Goal: Task Accomplishment & Management: Manage account settings

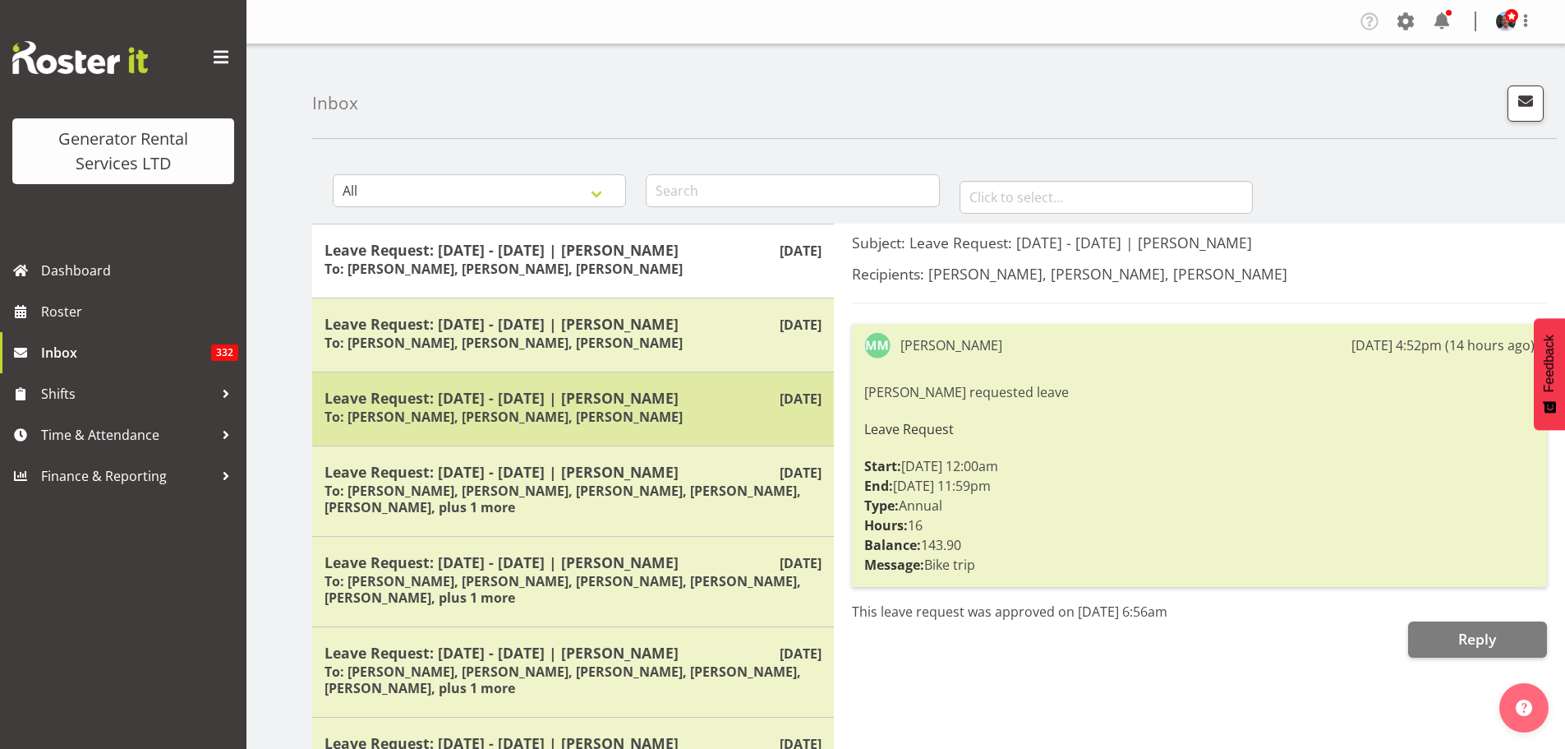
click at [626, 409] on h6 "To: [PERSON_NAME], [PERSON_NAME], [PERSON_NAME]" at bounding box center [504, 416] width 358 height 16
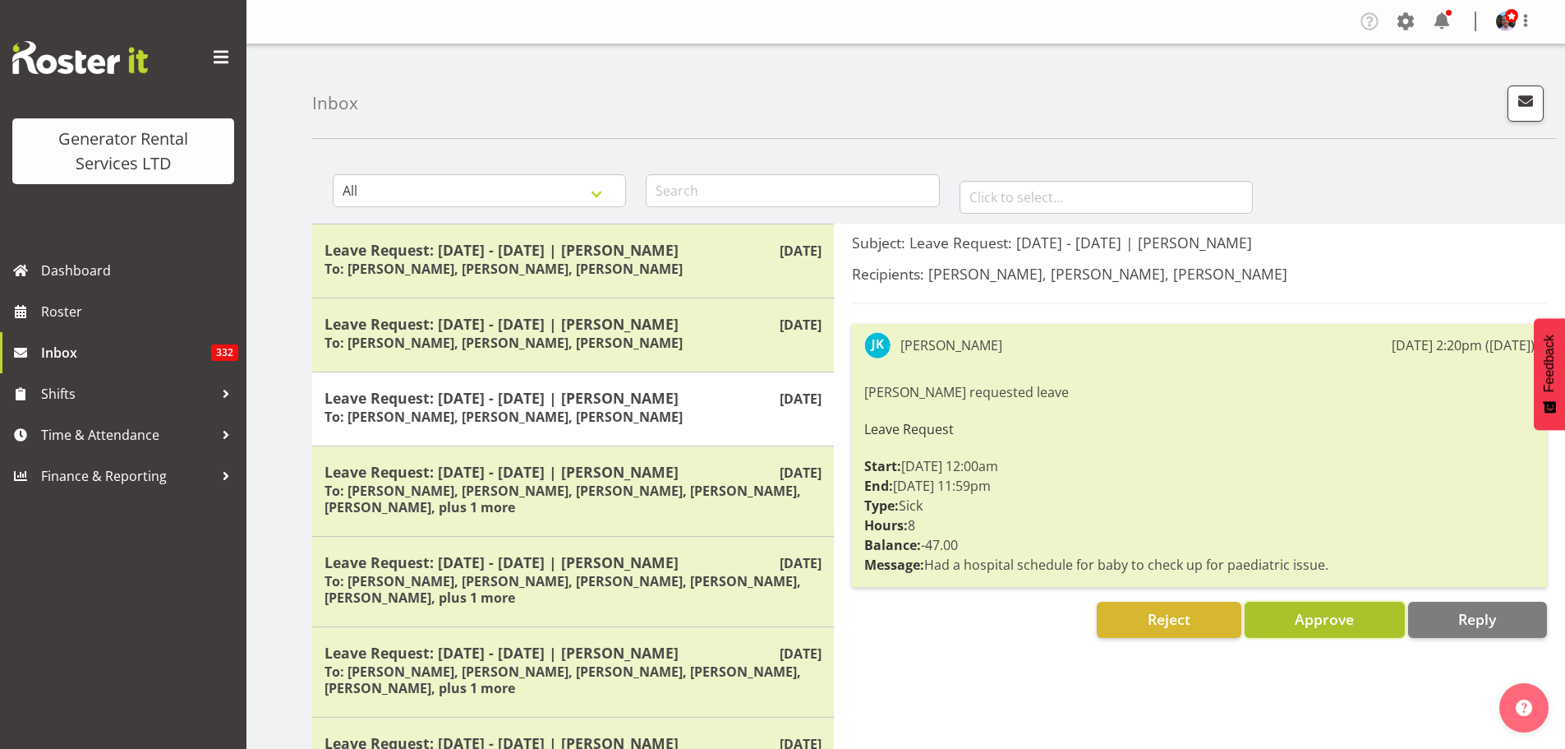
click at [1303, 617] on span "Approve" at bounding box center [1324, 619] width 59 height 20
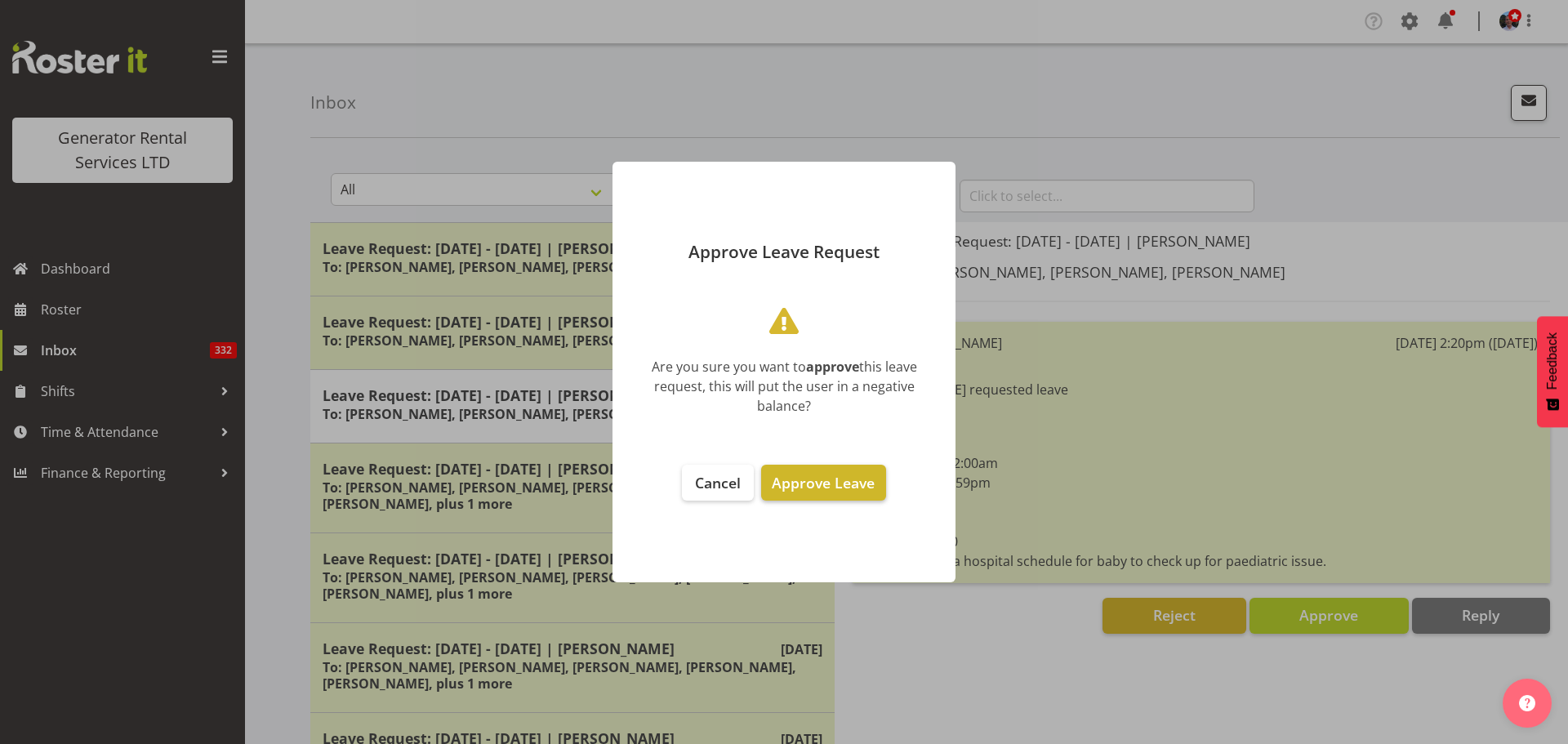
click at [831, 485] on span "Approve Leave" at bounding box center [823, 483] width 103 height 20
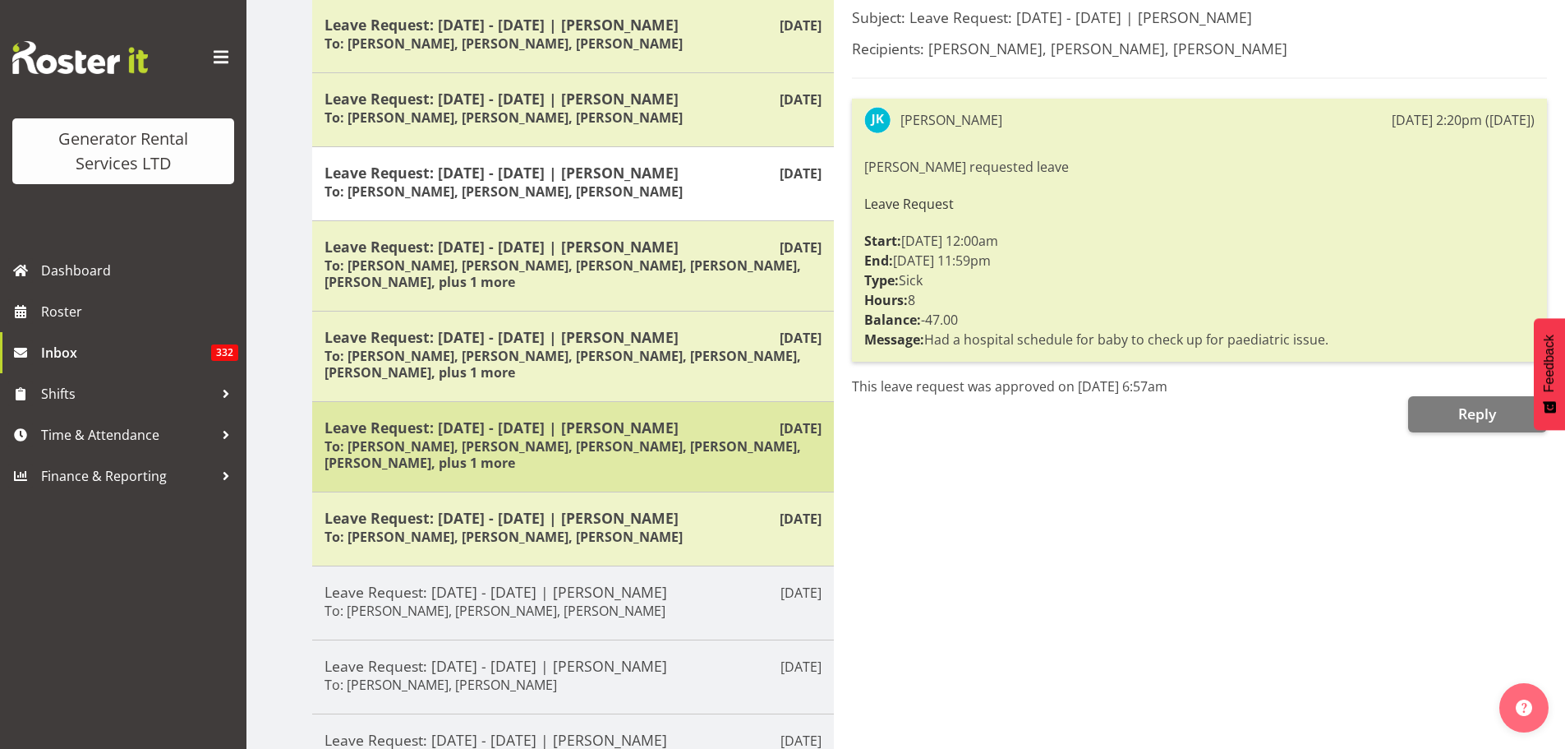
scroll to position [246, 0]
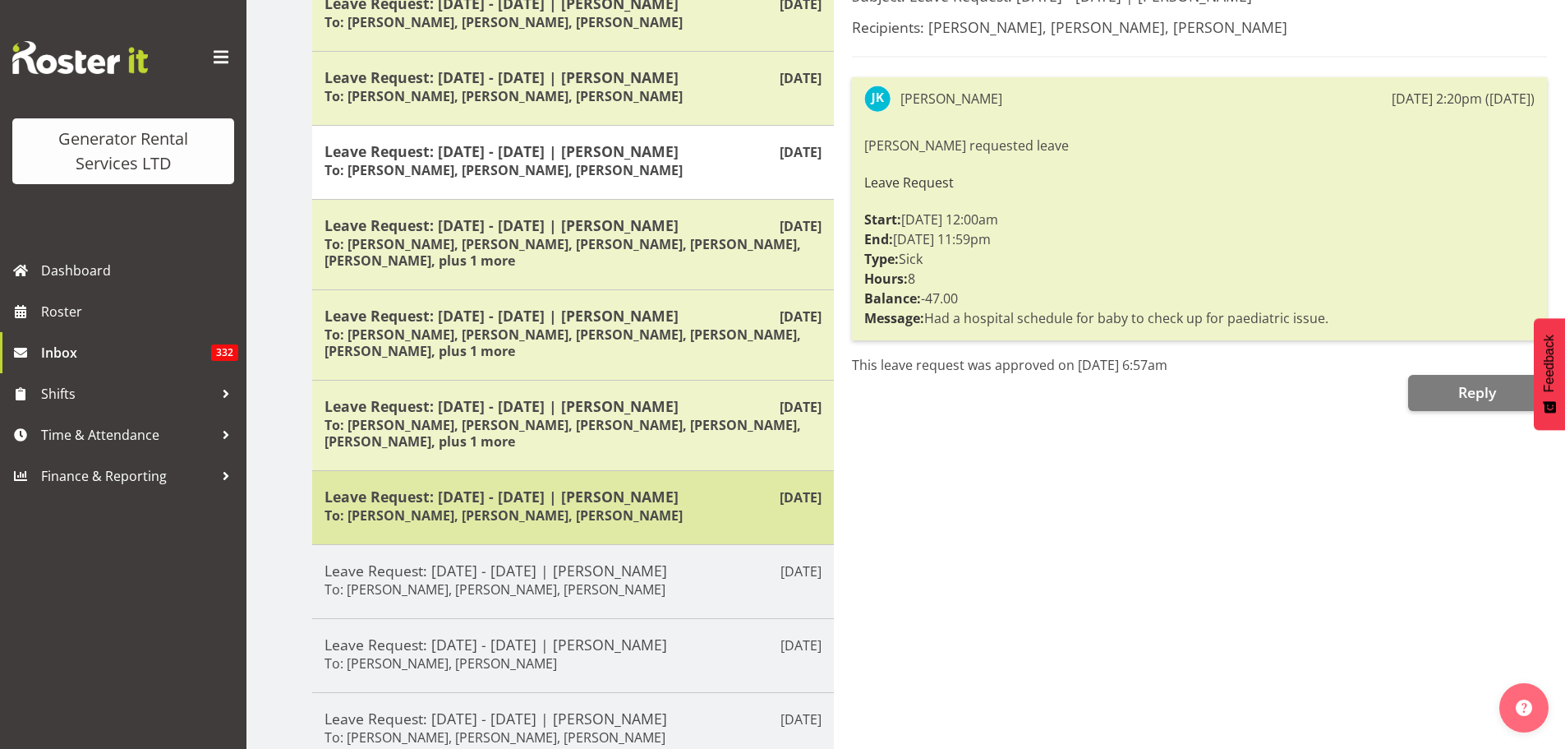
click at [620, 501] on h5 "Leave Request: [DATE] - [DATE] | [PERSON_NAME]" at bounding box center [573, 496] width 497 height 18
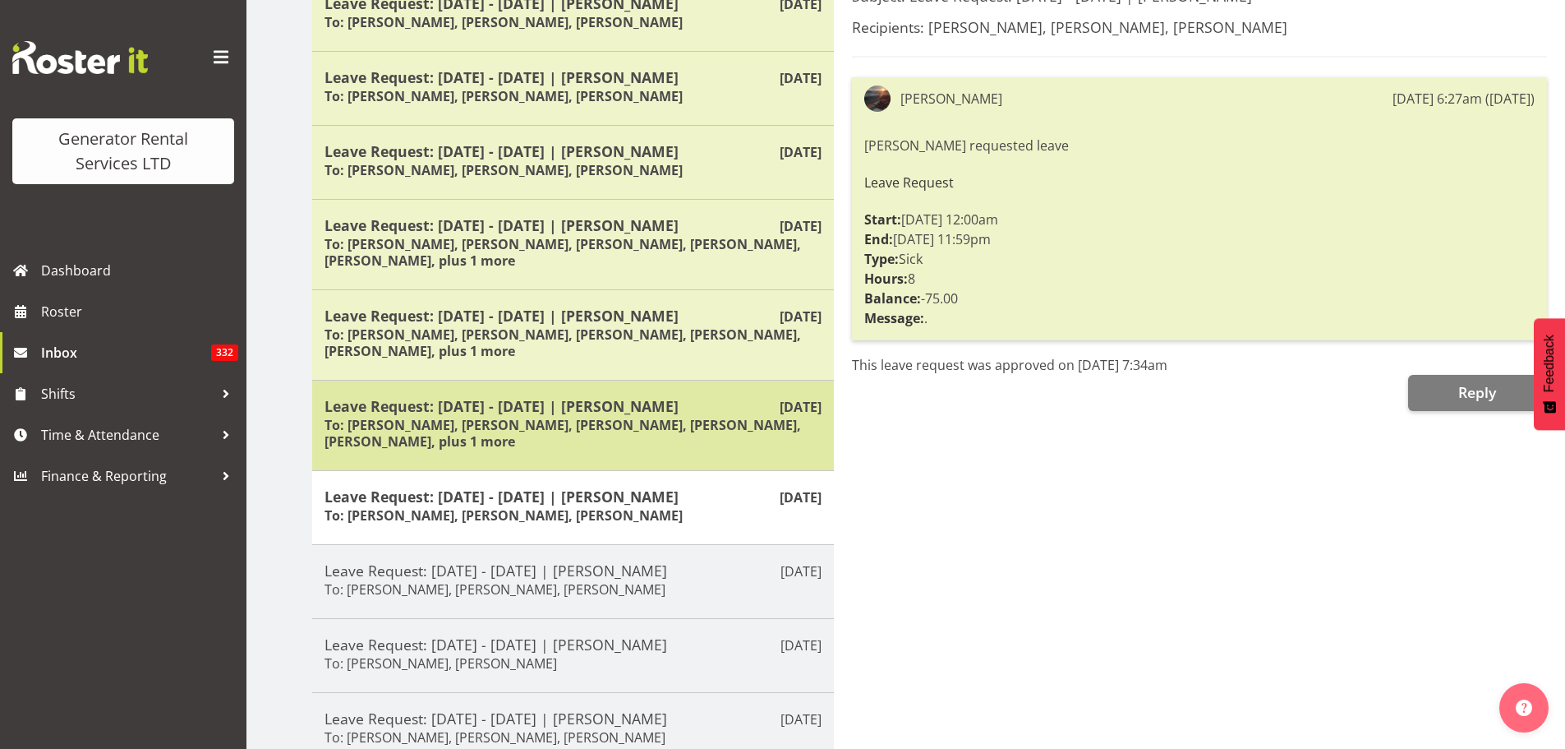
click at [606, 419] on h6 "To: [PERSON_NAME], [PERSON_NAME], [PERSON_NAME], [PERSON_NAME], [PERSON_NAME], …" at bounding box center [573, 433] width 497 height 33
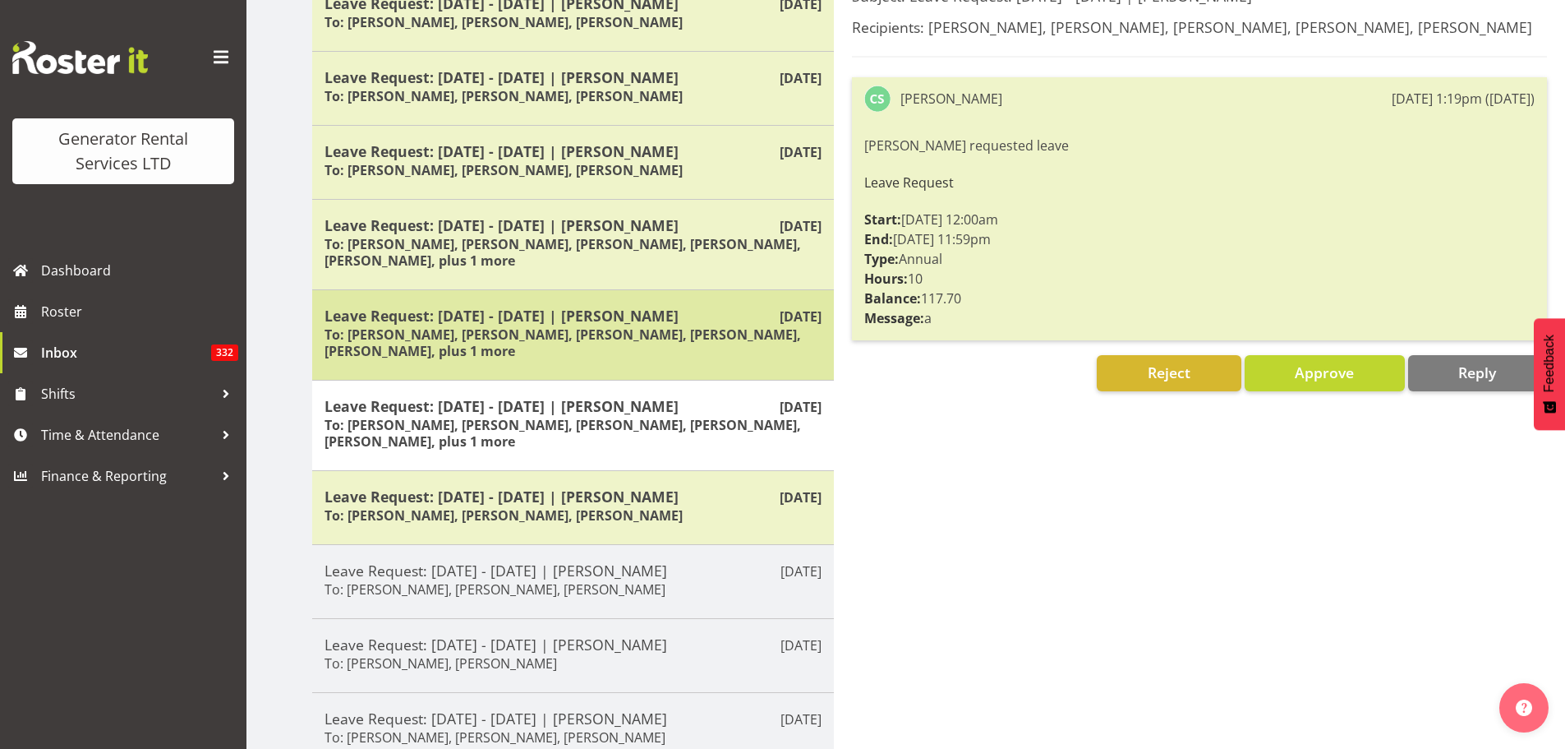
click at [605, 343] on h6 "To: [PERSON_NAME], [PERSON_NAME], [PERSON_NAME], [PERSON_NAME], [PERSON_NAME], …" at bounding box center [573, 342] width 497 height 33
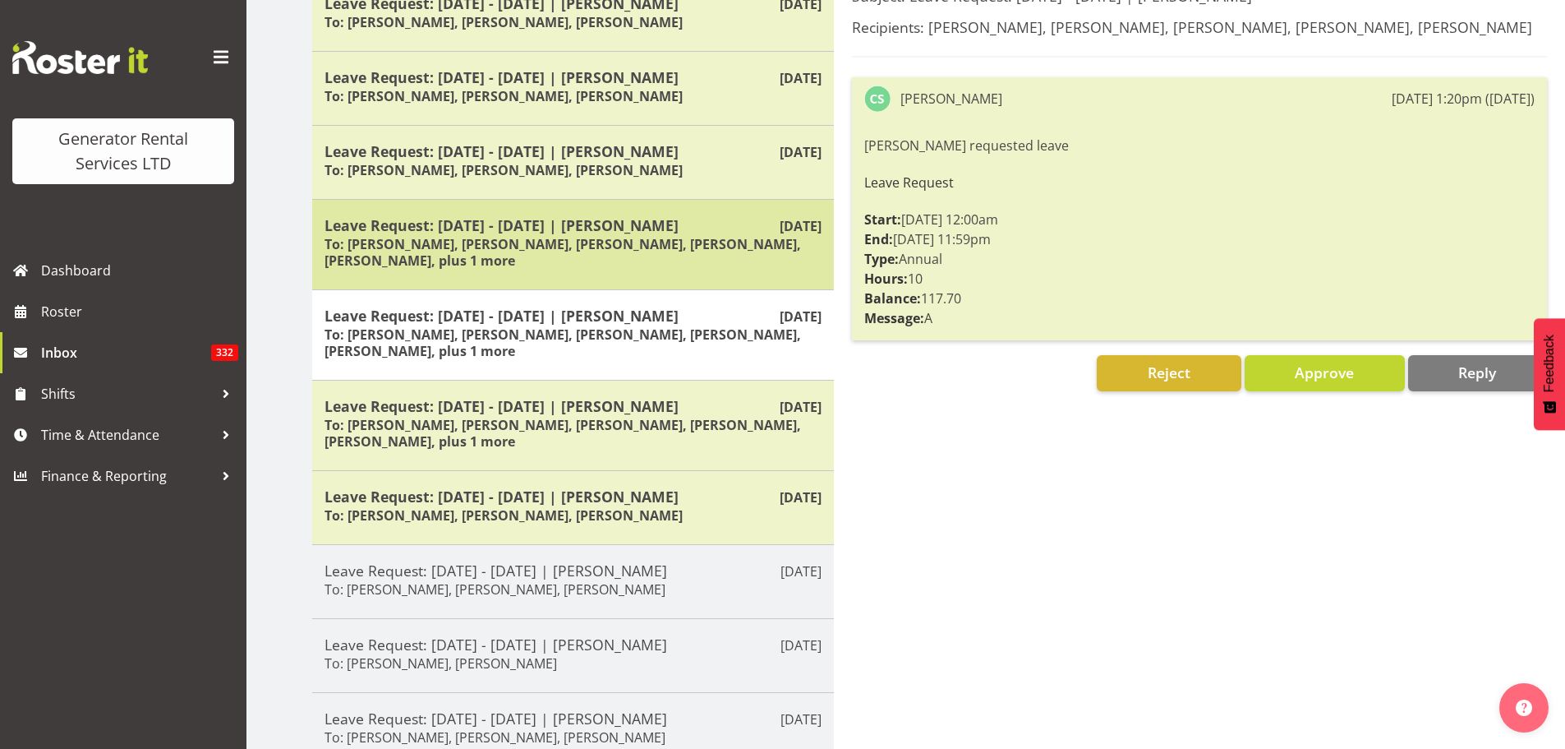
click at [607, 263] on h6 "To: [PERSON_NAME], [PERSON_NAME], [PERSON_NAME], [PERSON_NAME], [PERSON_NAME], …" at bounding box center [573, 252] width 497 height 33
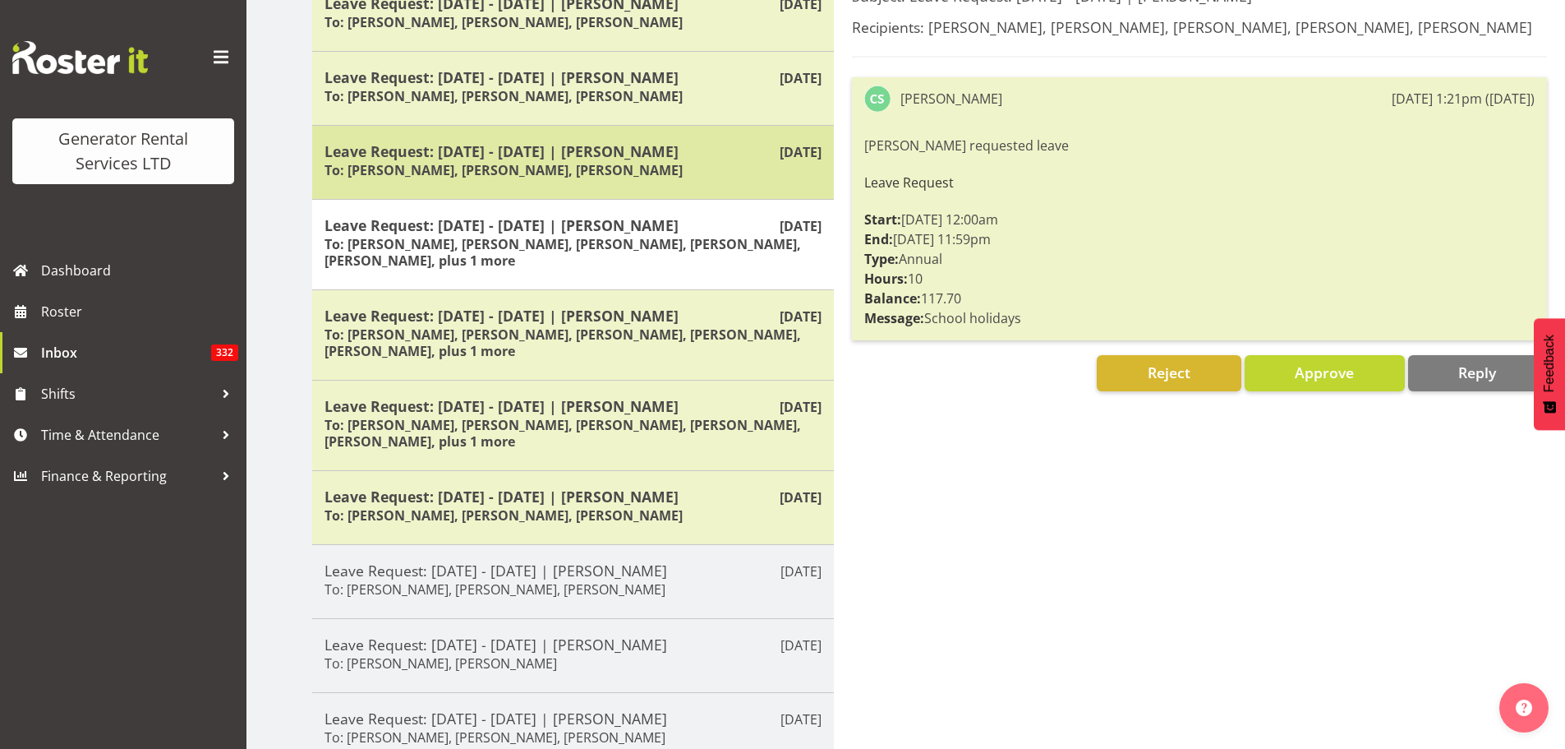
click at [592, 160] on div "Leave Request: [DATE] - [DATE] | [PERSON_NAME] To: [PERSON_NAME], [PERSON_NAME]…" at bounding box center [573, 162] width 497 height 40
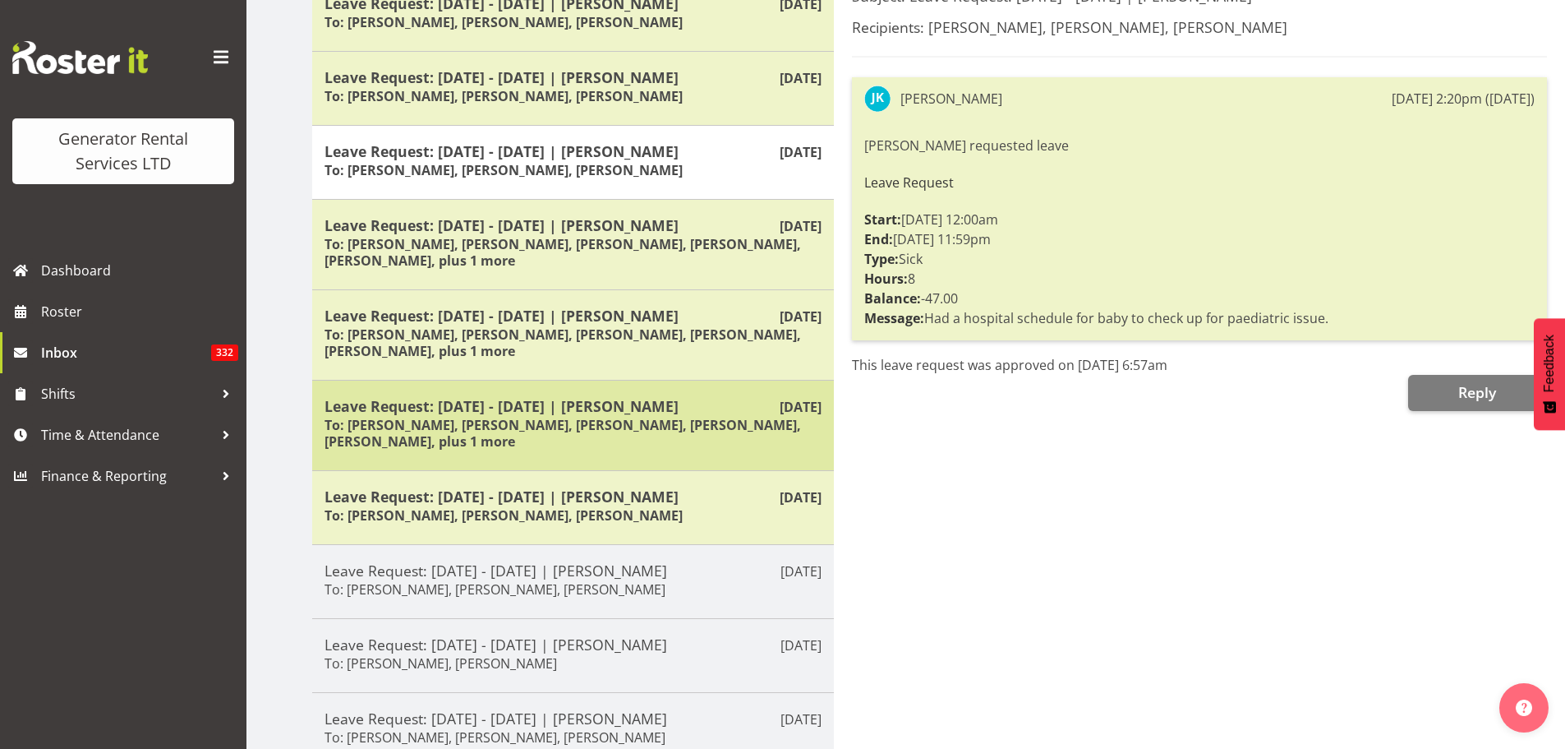
click at [615, 418] on h6 "To: [PERSON_NAME], [PERSON_NAME], [PERSON_NAME], [PERSON_NAME], [PERSON_NAME], …" at bounding box center [573, 433] width 497 height 33
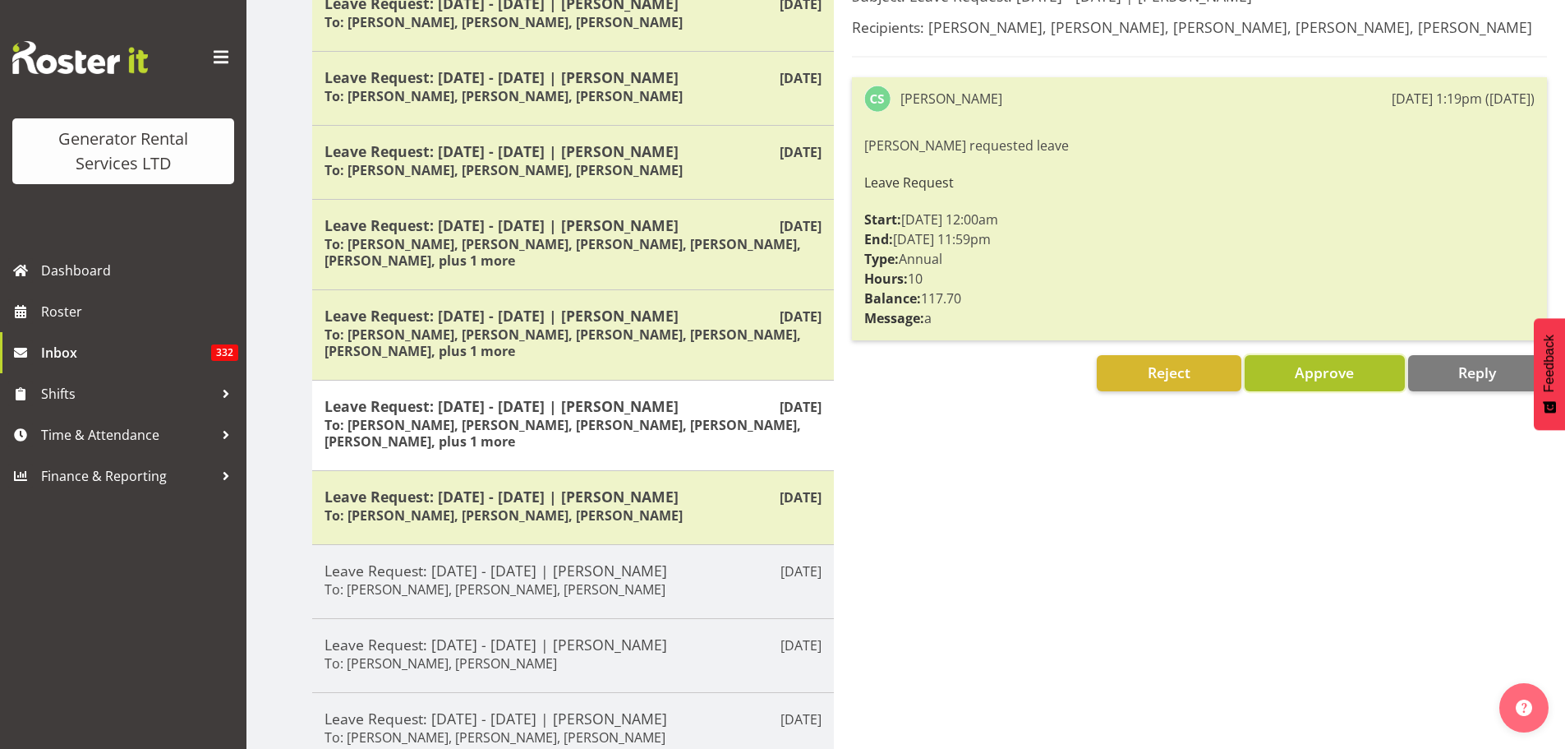
click at [1297, 376] on span "Approve" at bounding box center [1324, 372] width 59 height 20
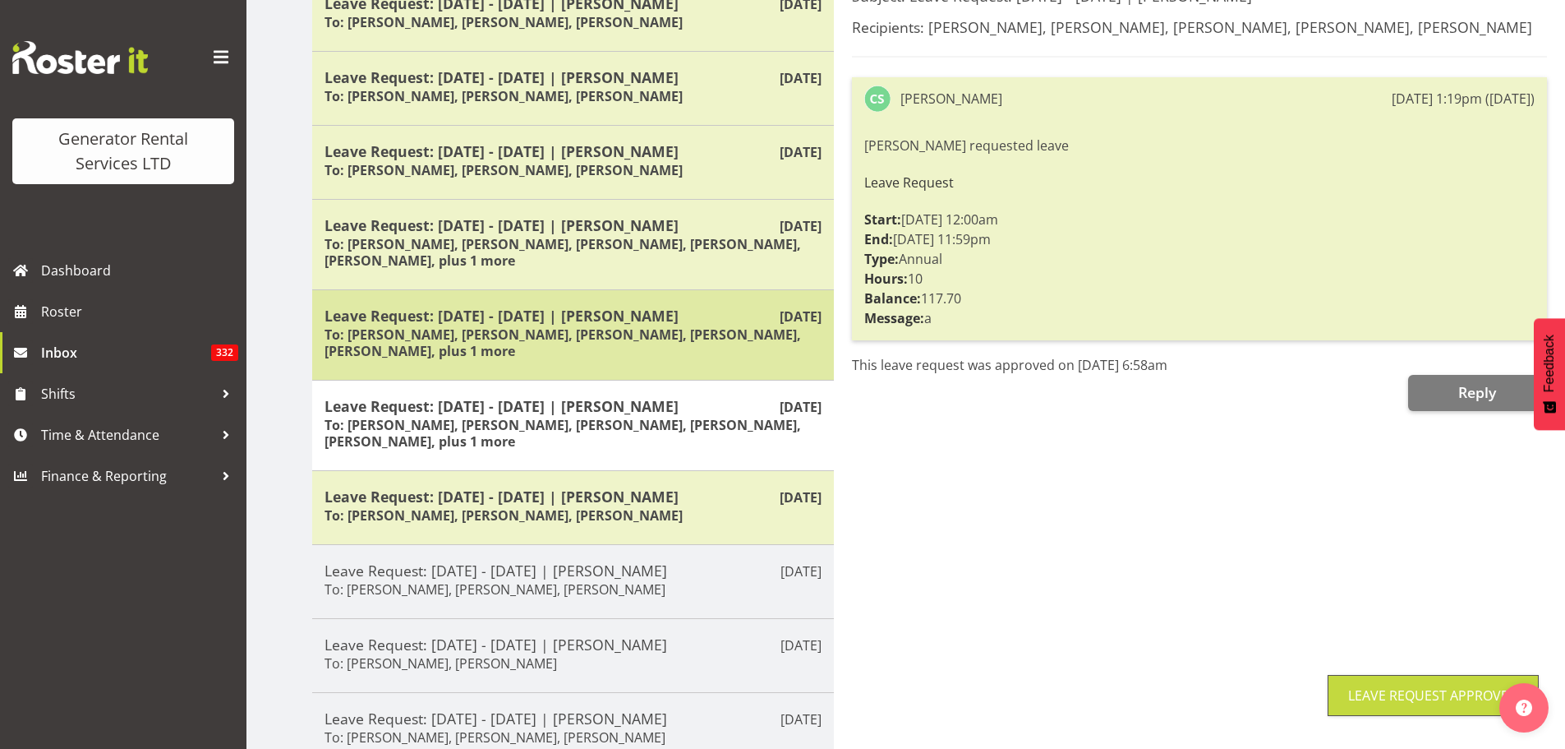
click at [686, 333] on h6 "To: [PERSON_NAME], [PERSON_NAME], [PERSON_NAME], [PERSON_NAME], [PERSON_NAME], …" at bounding box center [573, 342] width 497 height 33
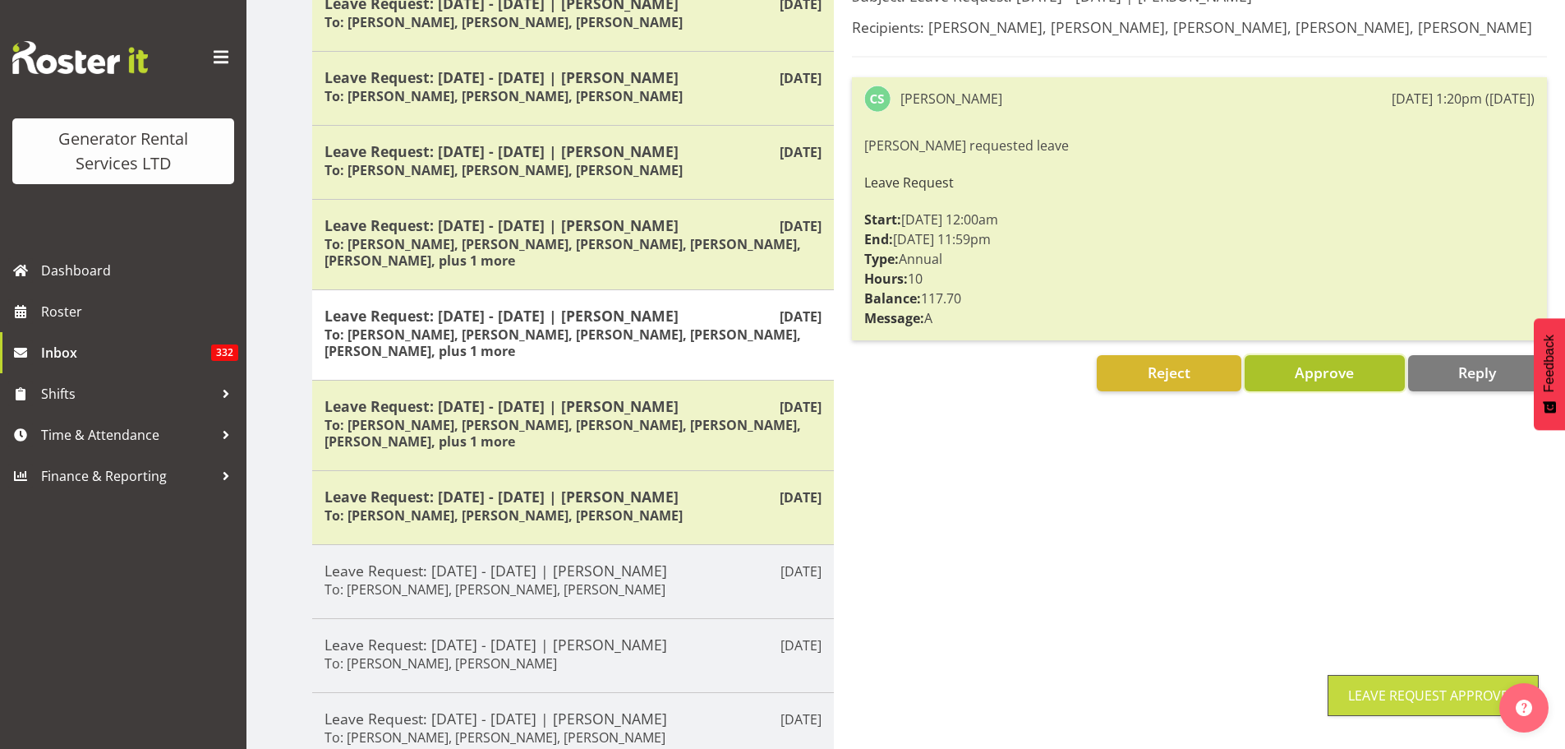
click at [1299, 377] on span "Approve" at bounding box center [1324, 372] width 59 height 20
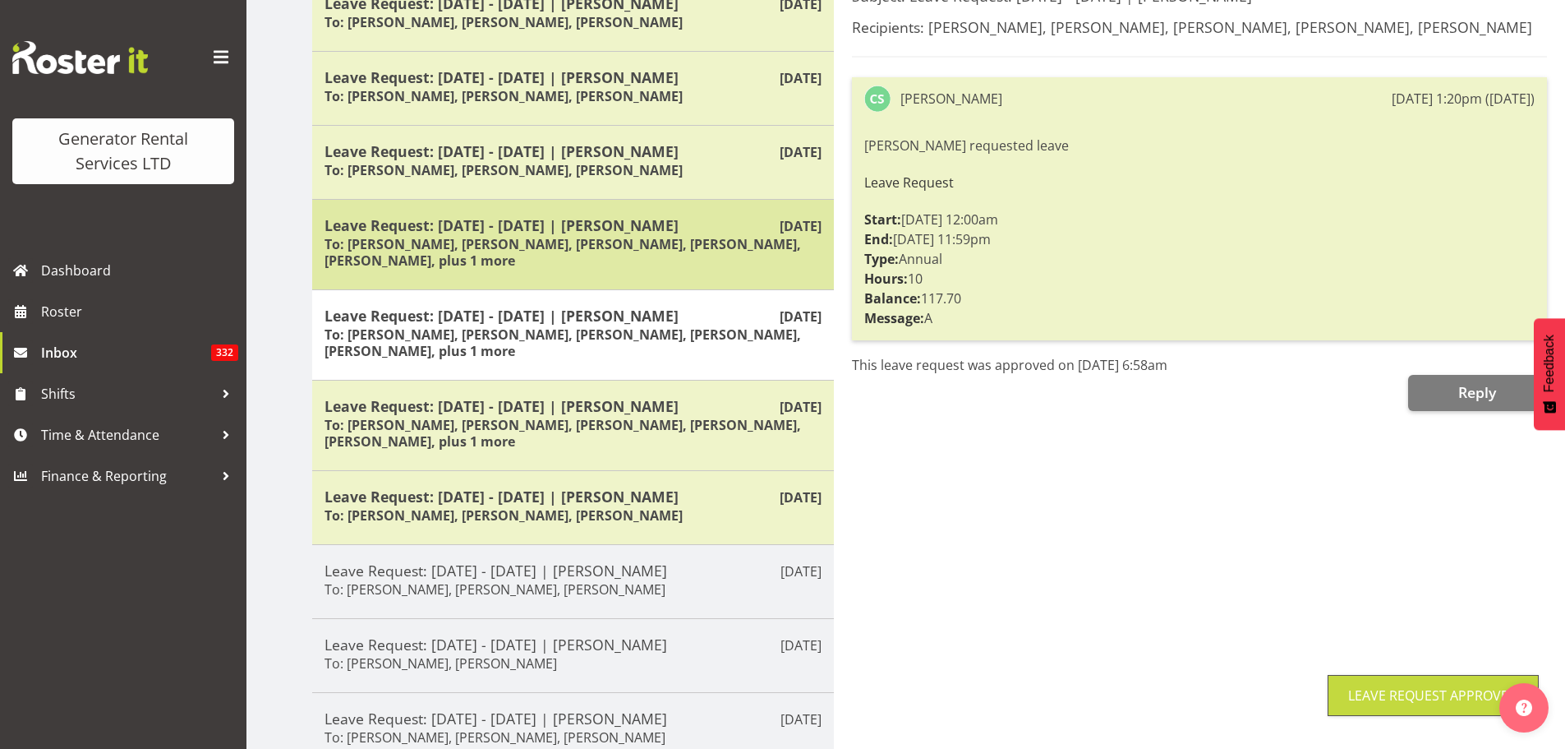
click at [635, 236] on h6 "To: [PERSON_NAME], [PERSON_NAME], [PERSON_NAME], [PERSON_NAME], [PERSON_NAME], …" at bounding box center [573, 252] width 497 height 33
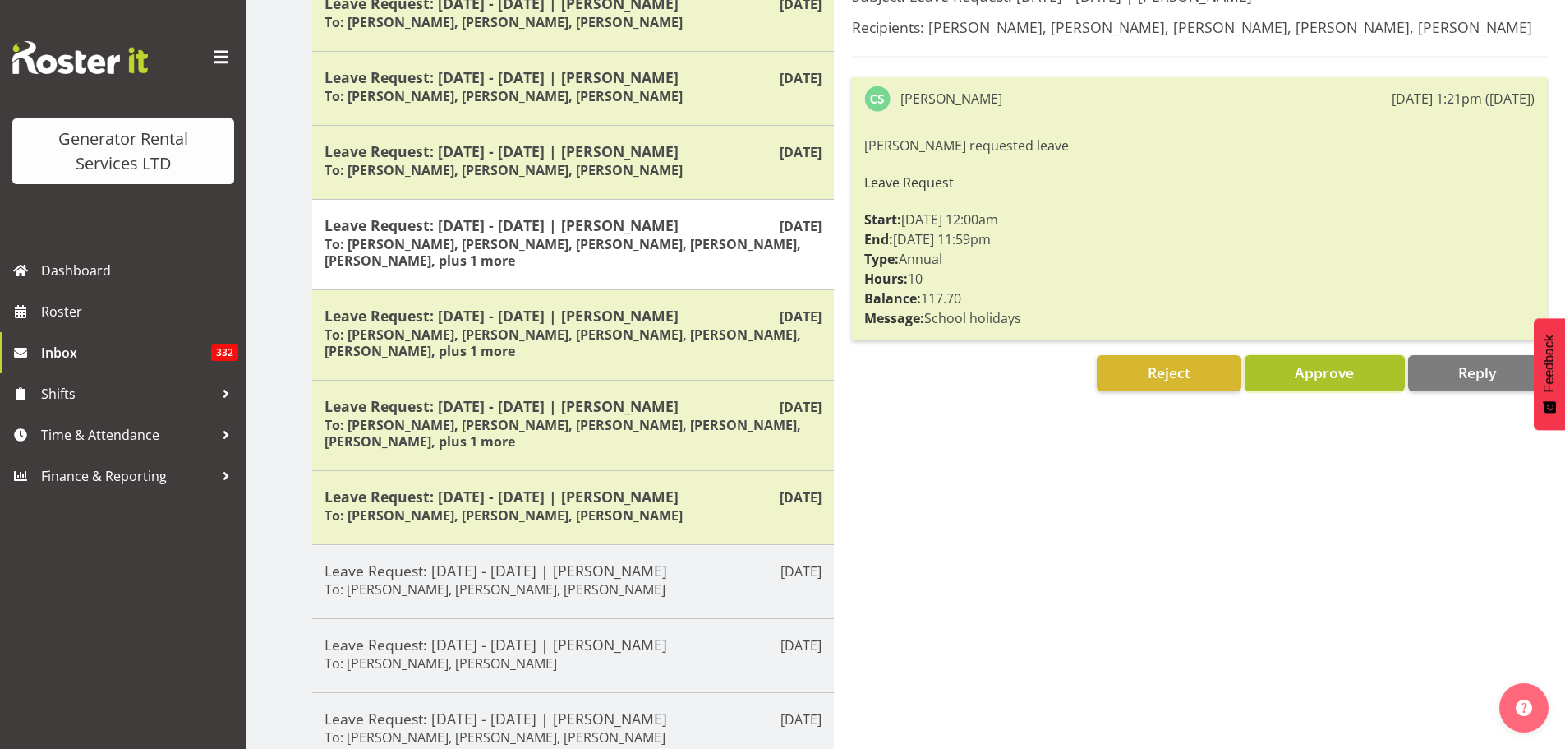
click at [1301, 371] on span "Approve" at bounding box center [1324, 372] width 59 height 20
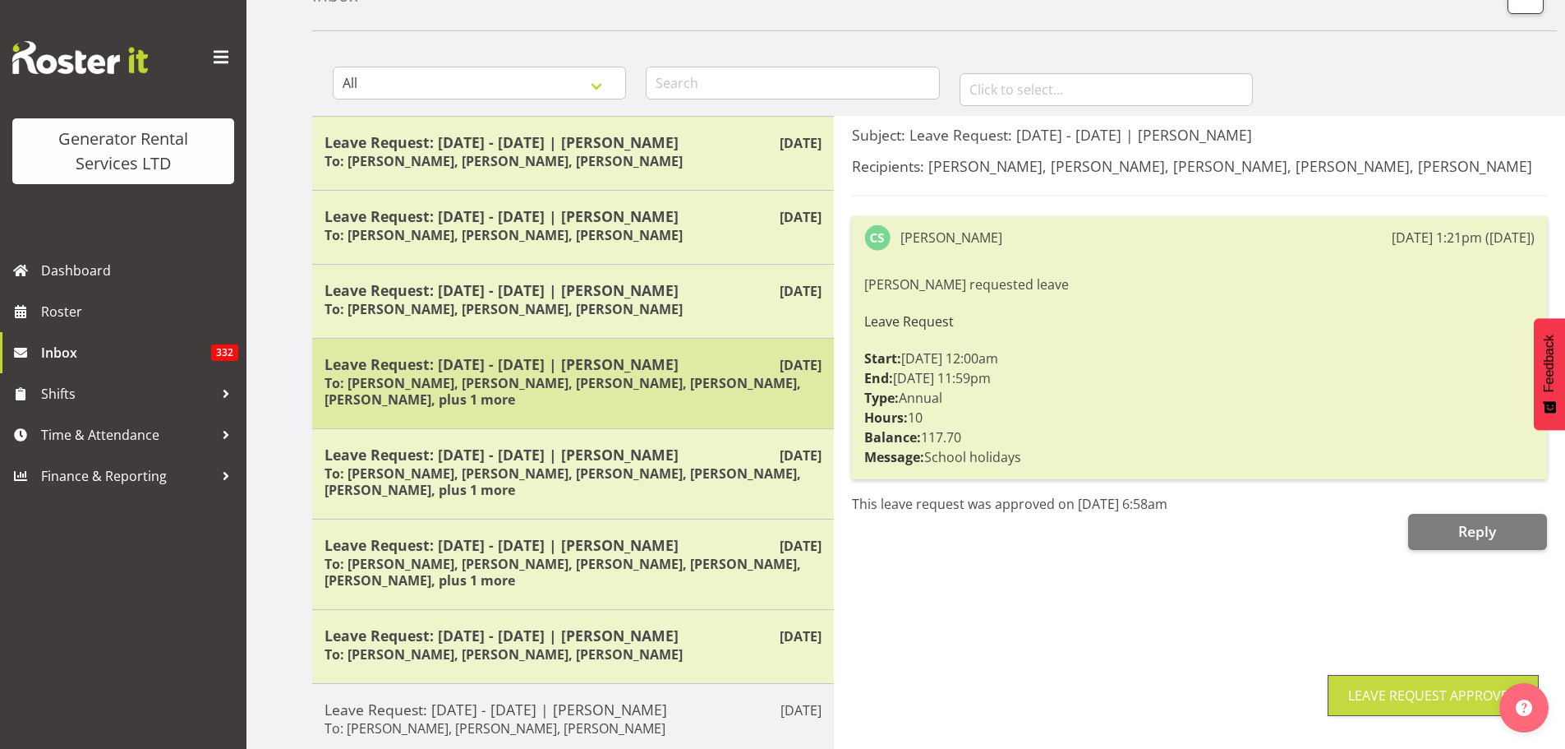
scroll to position [0, 0]
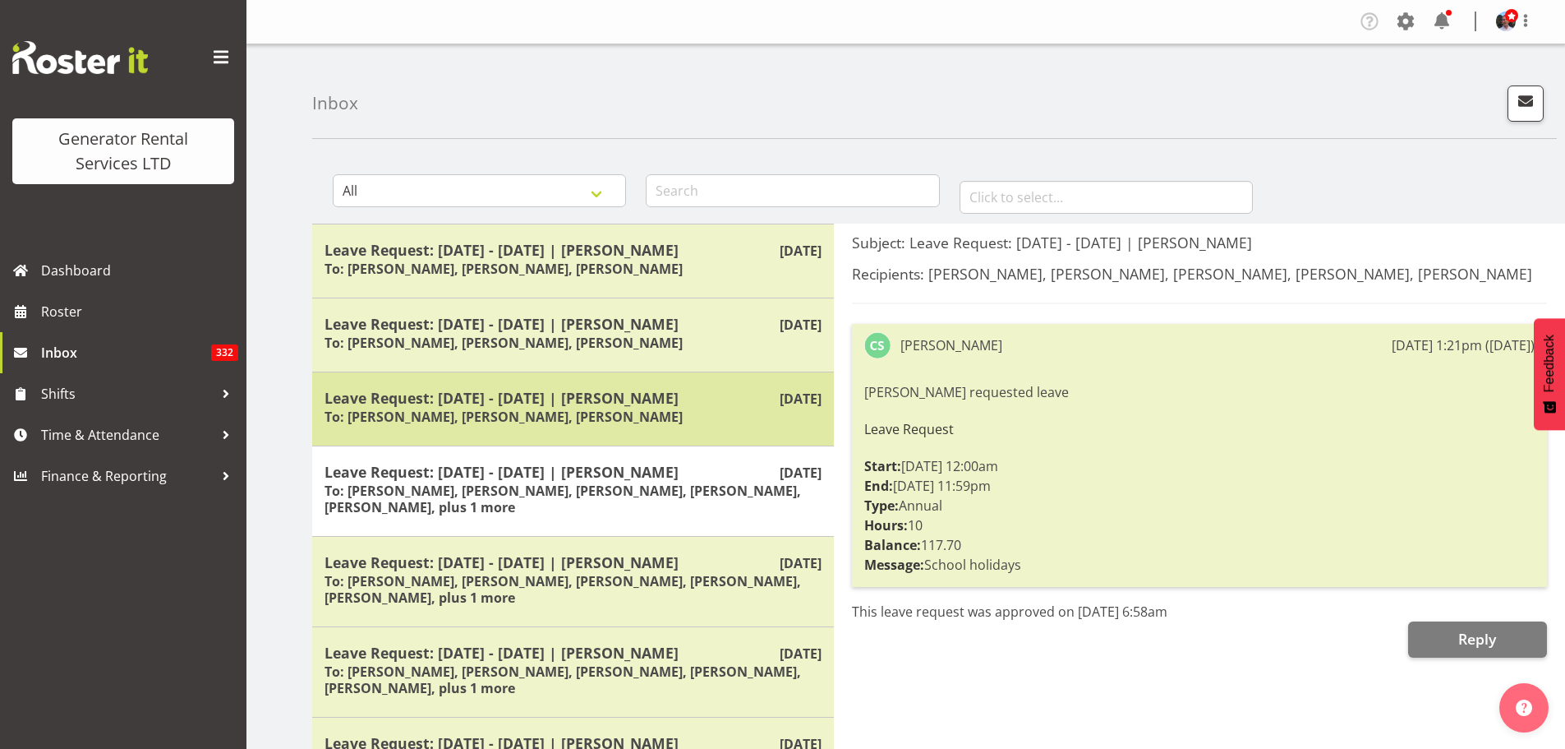
click at [596, 412] on h6 "To: [PERSON_NAME], [PERSON_NAME], [PERSON_NAME]" at bounding box center [504, 416] width 358 height 16
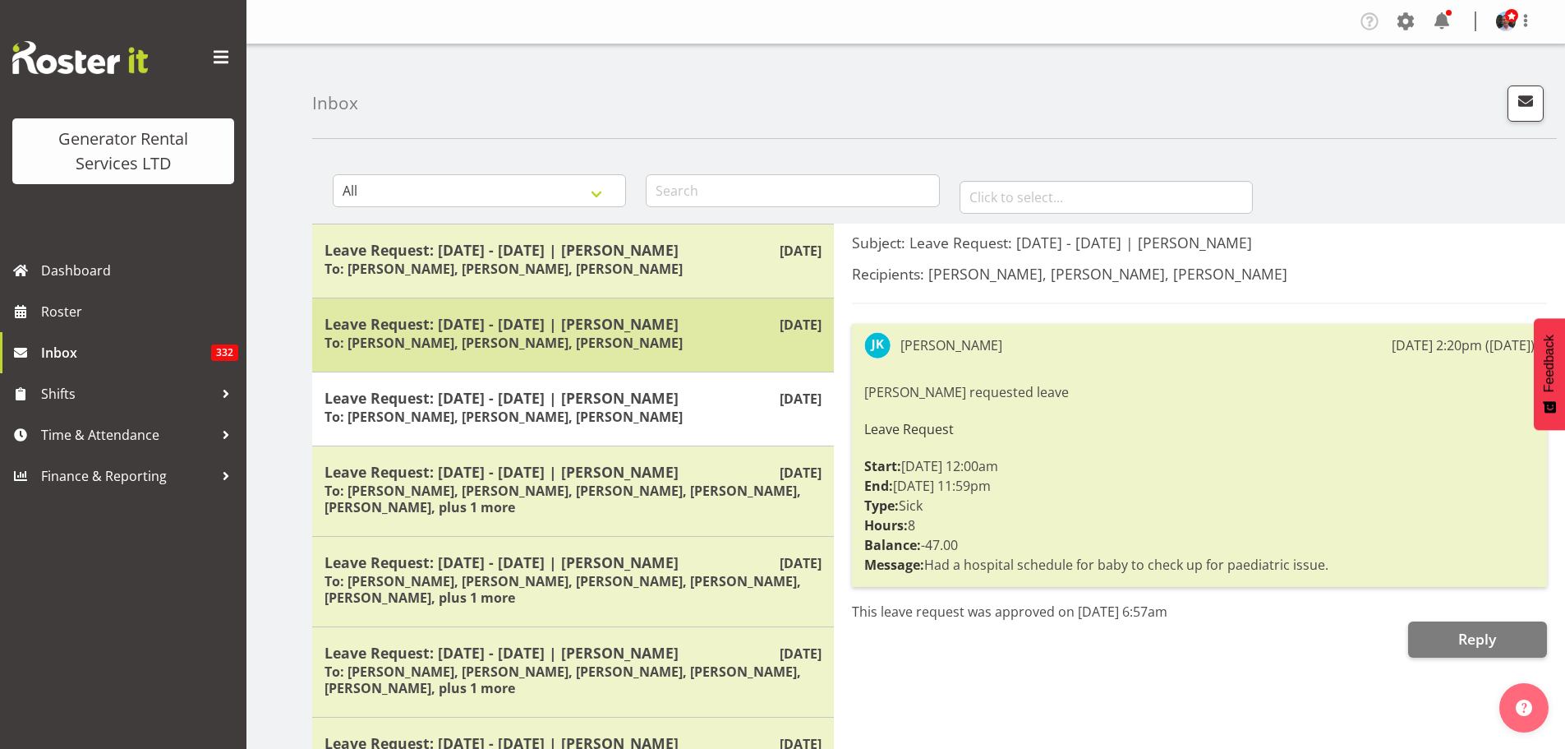
click at [610, 342] on h6 "To: [PERSON_NAME], [PERSON_NAME], [PERSON_NAME]" at bounding box center [504, 342] width 358 height 16
